Goal: Information Seeking & Learning: Learn about a topic

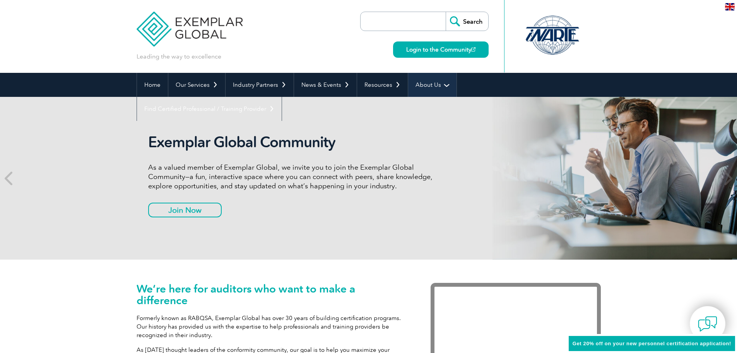
click at [426, 80] on link "About Us" at bounding box center [432, 85] width 48 height 24
click at [443, 82] on link "About Us" at bounding box center [432, 85] width 48 height 24
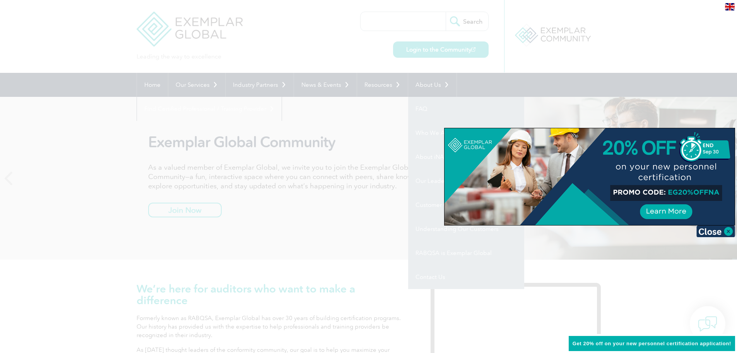
click at [439, 251] on div at bounding box center [368, 176] width 737 height 353
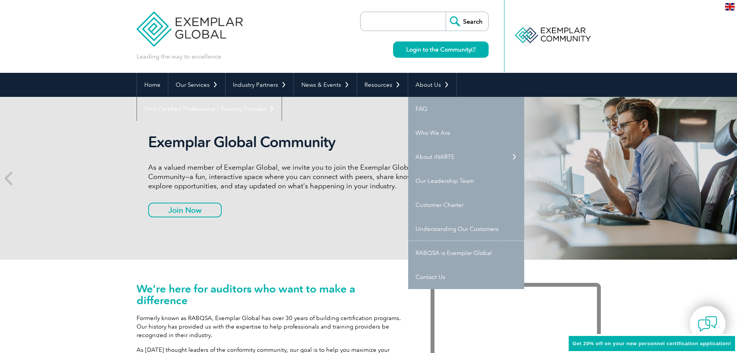
click at [439, 251] on link "RABQSA is Exemplar Global" at bounding box center [466, 253] width 116 height 24
